Goal: Check status: Check status

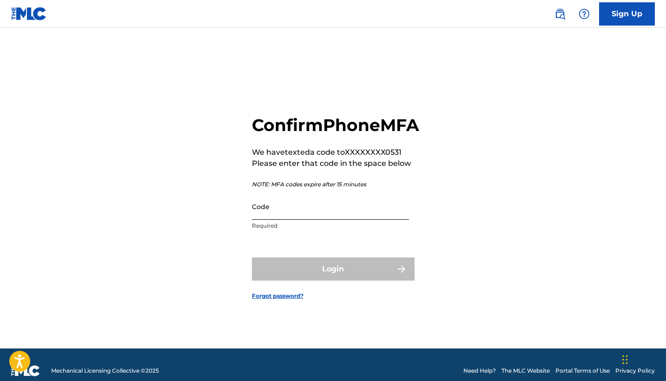
click at [313, 220] on input "Code" at bounding box center [330, 206] width 157 height 27
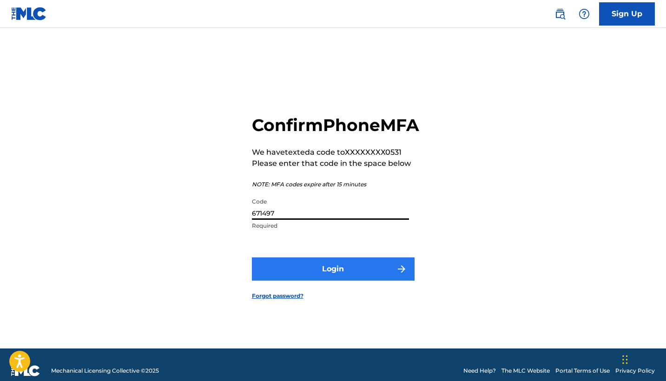
type input "671497"
click at [329, 278] on button "Login" at bounding box center [333, 269] width 163 height 23
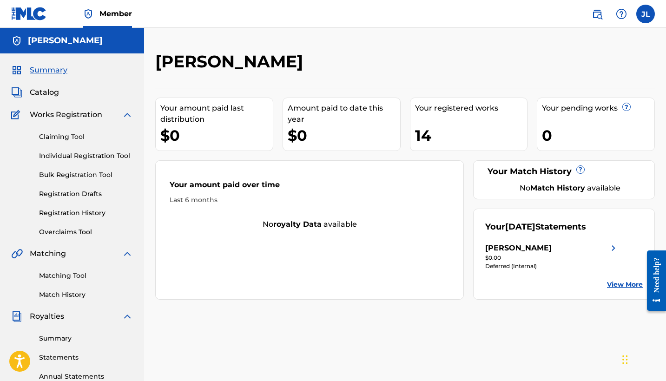
click at [602, 250] on div "[PERSON_NAME]" at bounding box center [552, 248] width 134 height 11
click at [596, 260] on div "$0.00" at bounding box center [552, 258] width 134 height 8
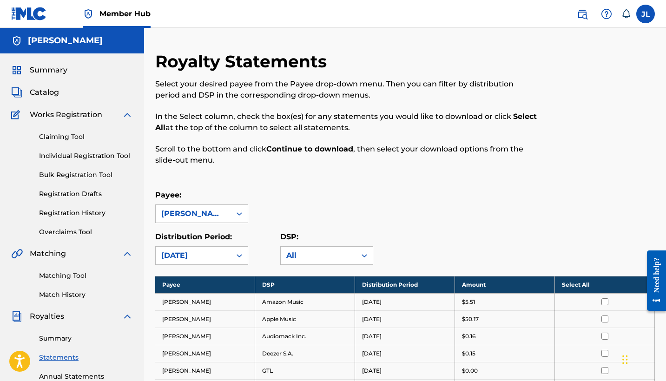
click at [568, 239] on div "Distribution Period: [DATE] DSP: All" at bounding box center [405, 248] width 500 height 33
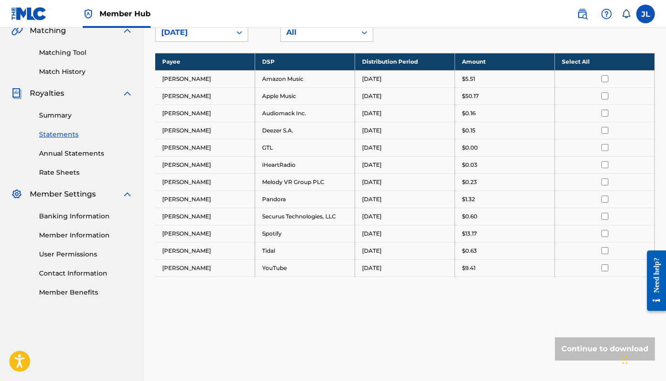
scroll to position [242, 0]
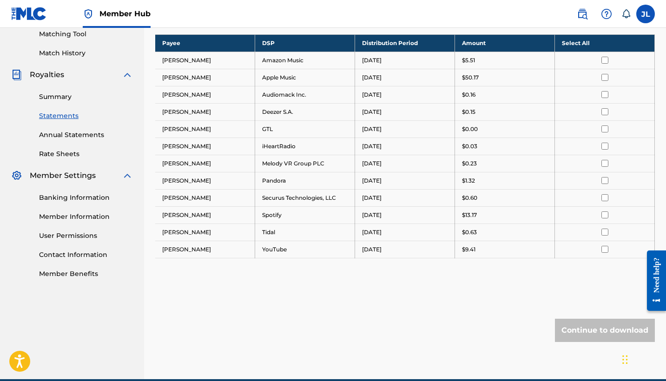
click at [70, 126] on div "Summary Statements Annual Statements Rate Sheets" at bounding box center [72, 119] width 122 height 79
click at [57, 95] on link "Summary" at bounding box center [86, 97] width 94 height 10
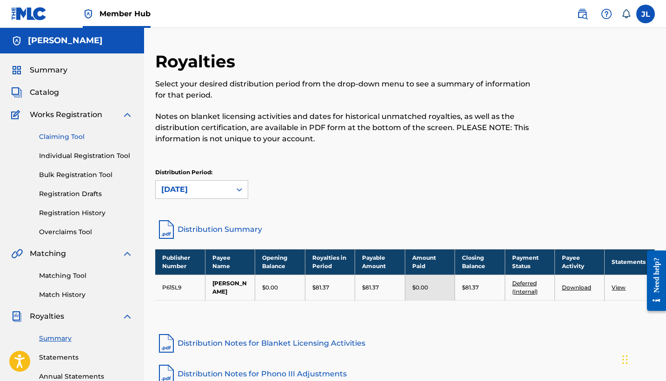
click at [84, 134] on link "Claiming Tool" at bounding box center [86, 137] width 94 height 10
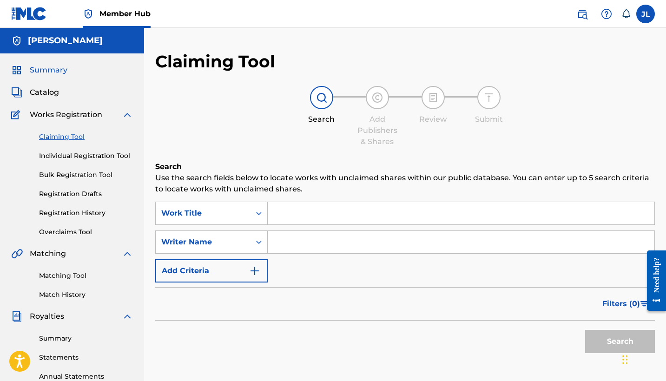
click at [60, 73] on span "Summary" at bounding box center [49, 70] width 38 height 11
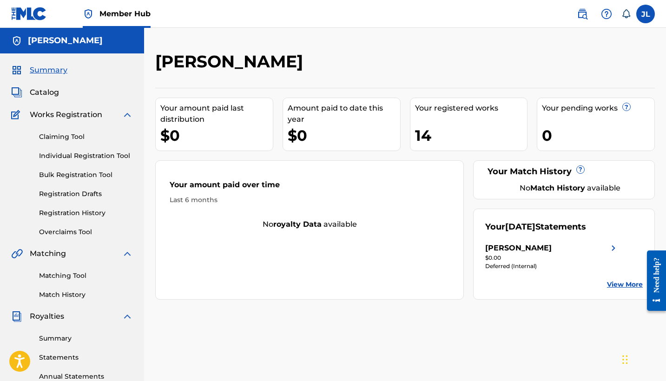
click at [612, 243] on img at bounding box center [613, 248] width 11 height 11
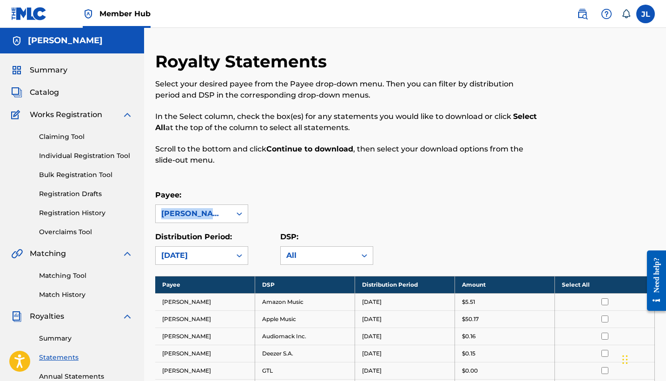
drag, startPoint x: 666, startPoint y: 197, endPoint x: 663, endPoint y: 226, distance: 29.5
click at [663, 226] on div "Royalty Statements Select your desired payee from the Payee drop-down menu. The…" at bounding box center [405, 336] width 522 height 570
drag, startPoint x: 666, startPoint y: 208, endPoint x: 662, endPoint y: 232, distance: 24.5
click at [663, 232] on div "Royalty Statements Select your desired payee from the Payee drop-down menu. The…" at bounding box center [405, 336] width 522 height 570
